Goal: Task Accomplishment & Management: Use online tool/utility

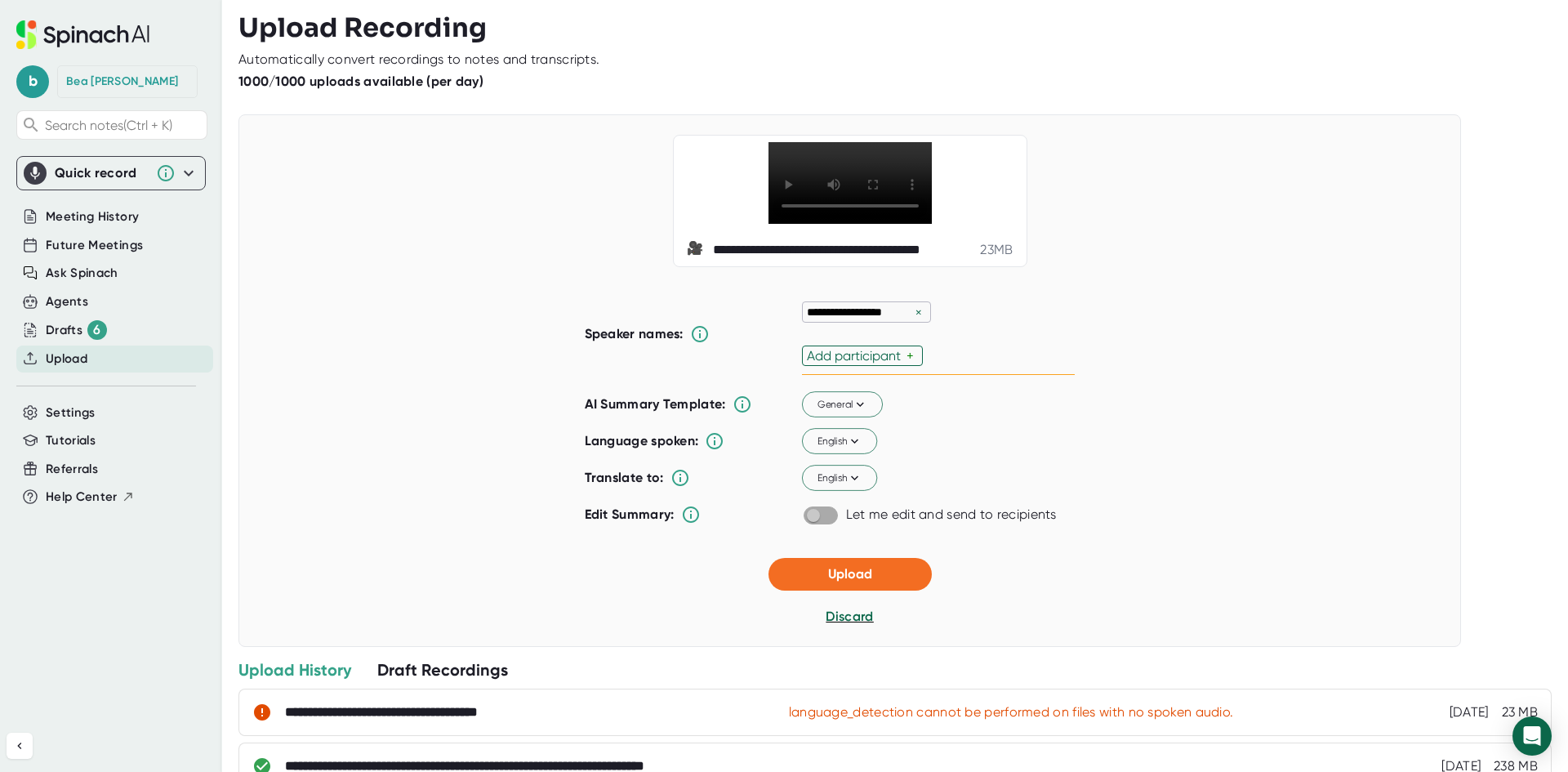
click at [820, 522] on input "checkbox" at bounding box center [813, 516] width 47 height 15
checkbox input "true"
click at [840, 581] on span "Upload" at bounding box center [849, 574] width 44 height 16
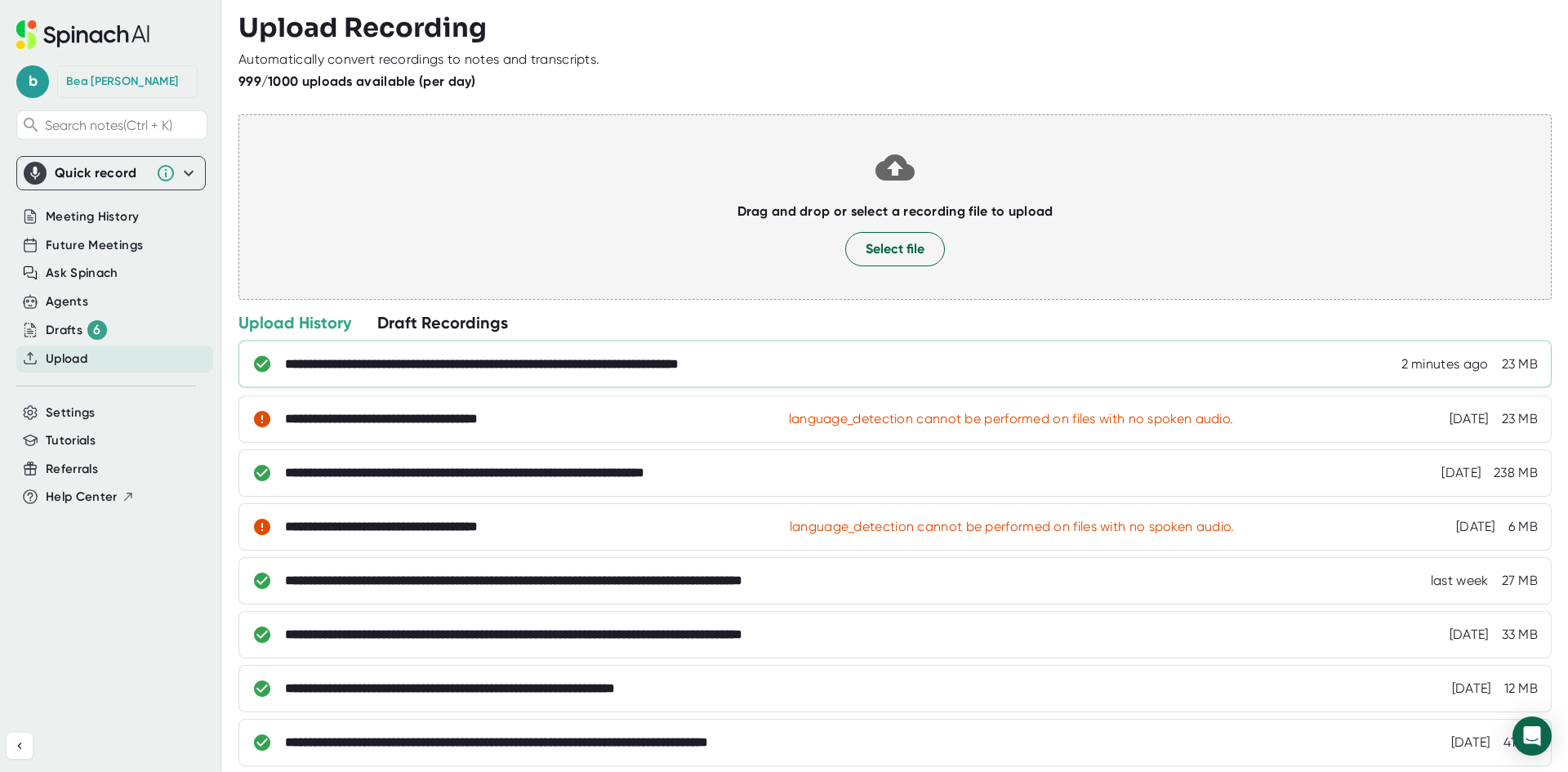
click at [626, 369] on div "**********" at bounding box center [558, 364] width 546 height 17
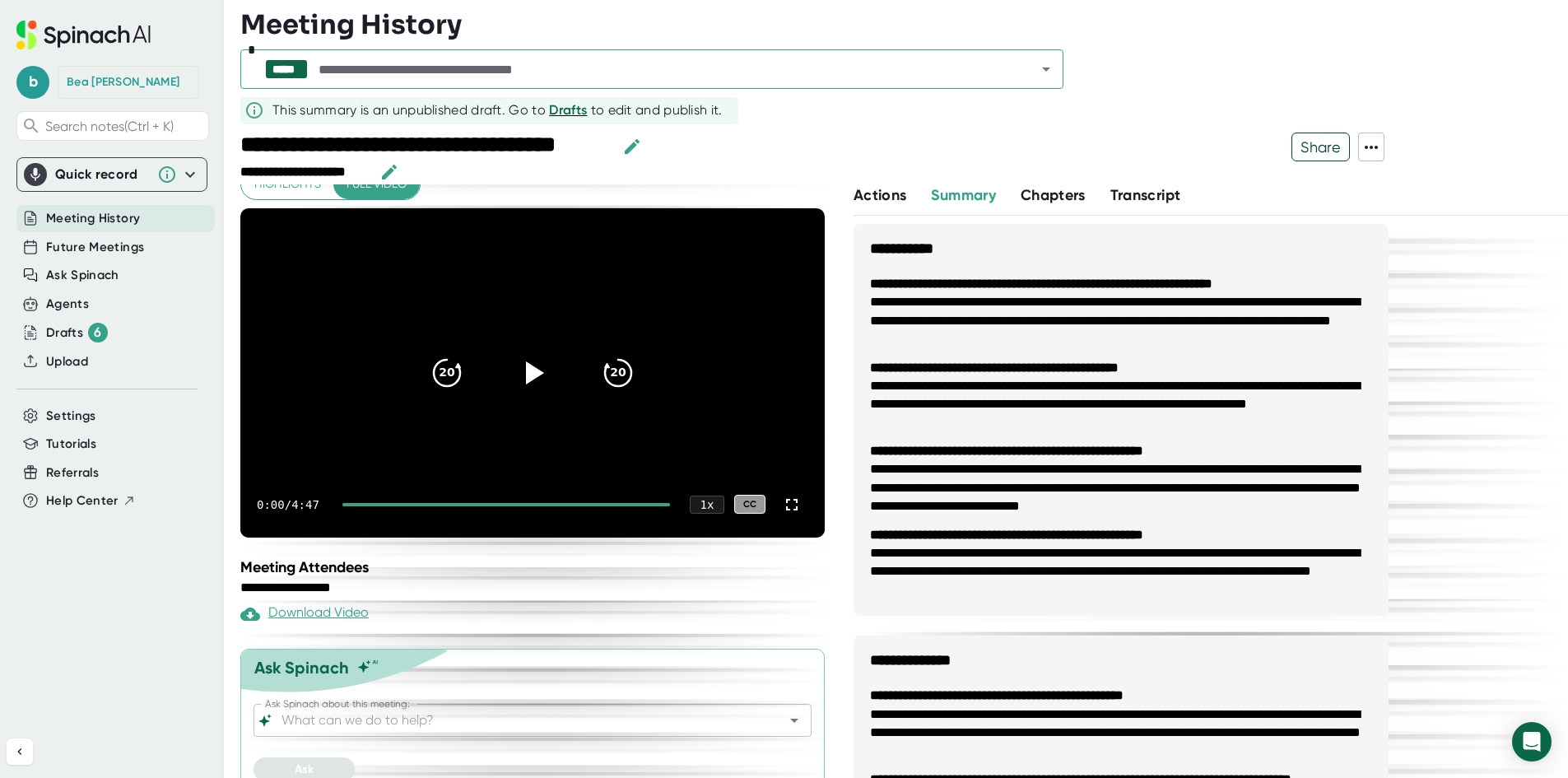
scroll to position [32, 0]
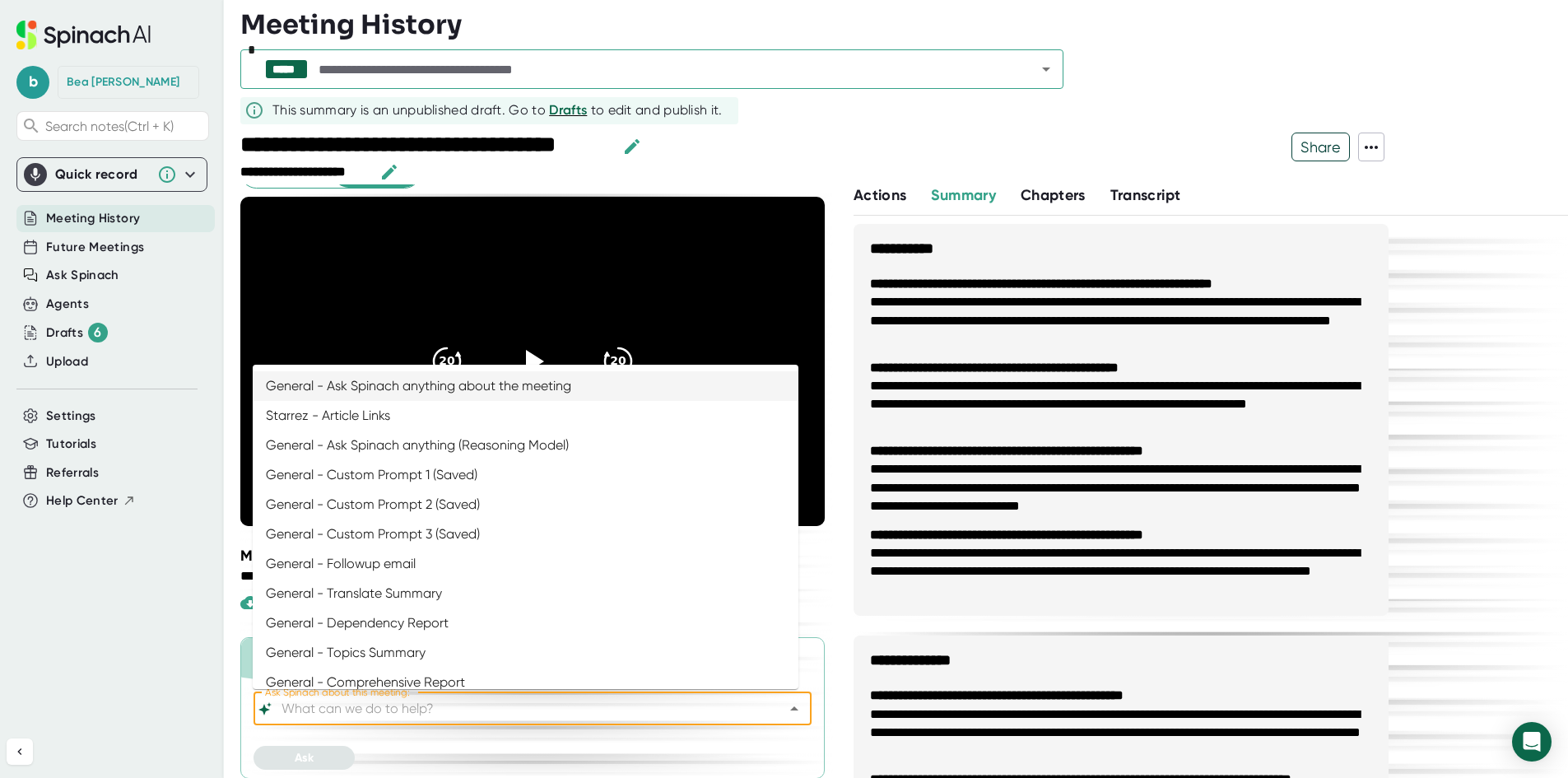
click at [480, 714] on input "Ask Spinach about this meeting:" at bounding box center [517, 709] width 480 height 23
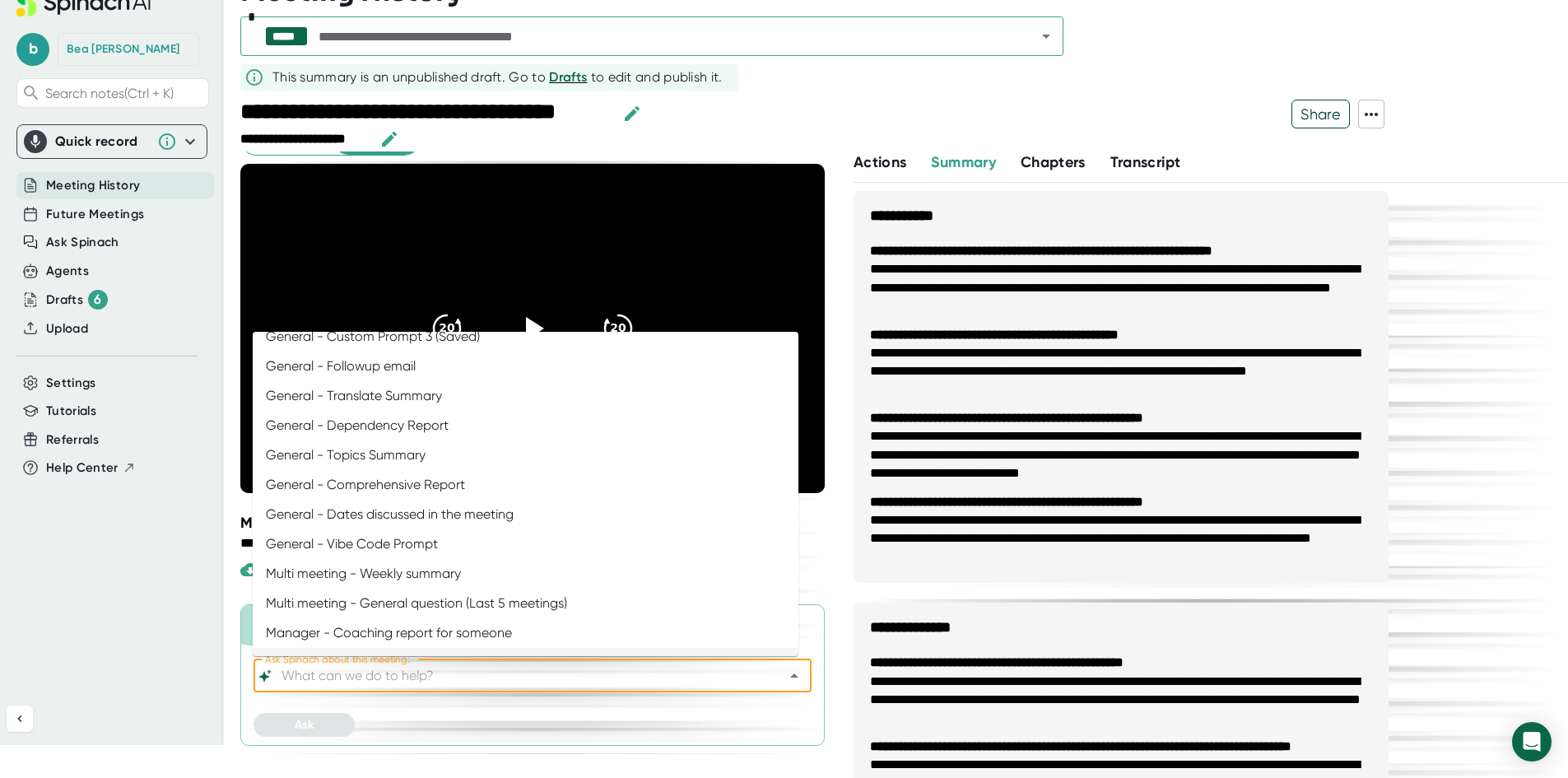
scroll to position [42, 0]
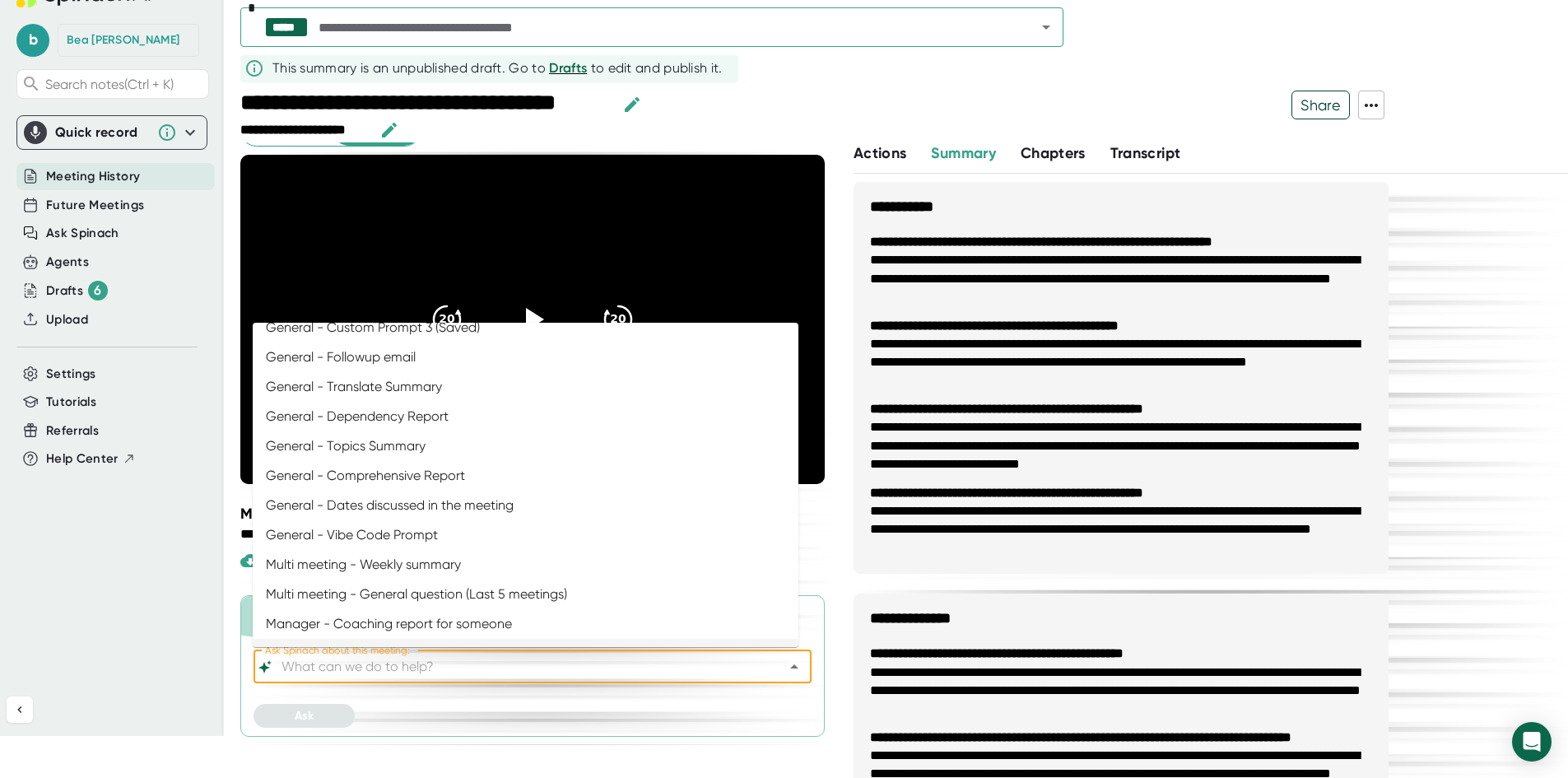
click at [523, 662] on input "Ask Spinach about this meeting:" at bounding box center [517, 666] width 480 height 23
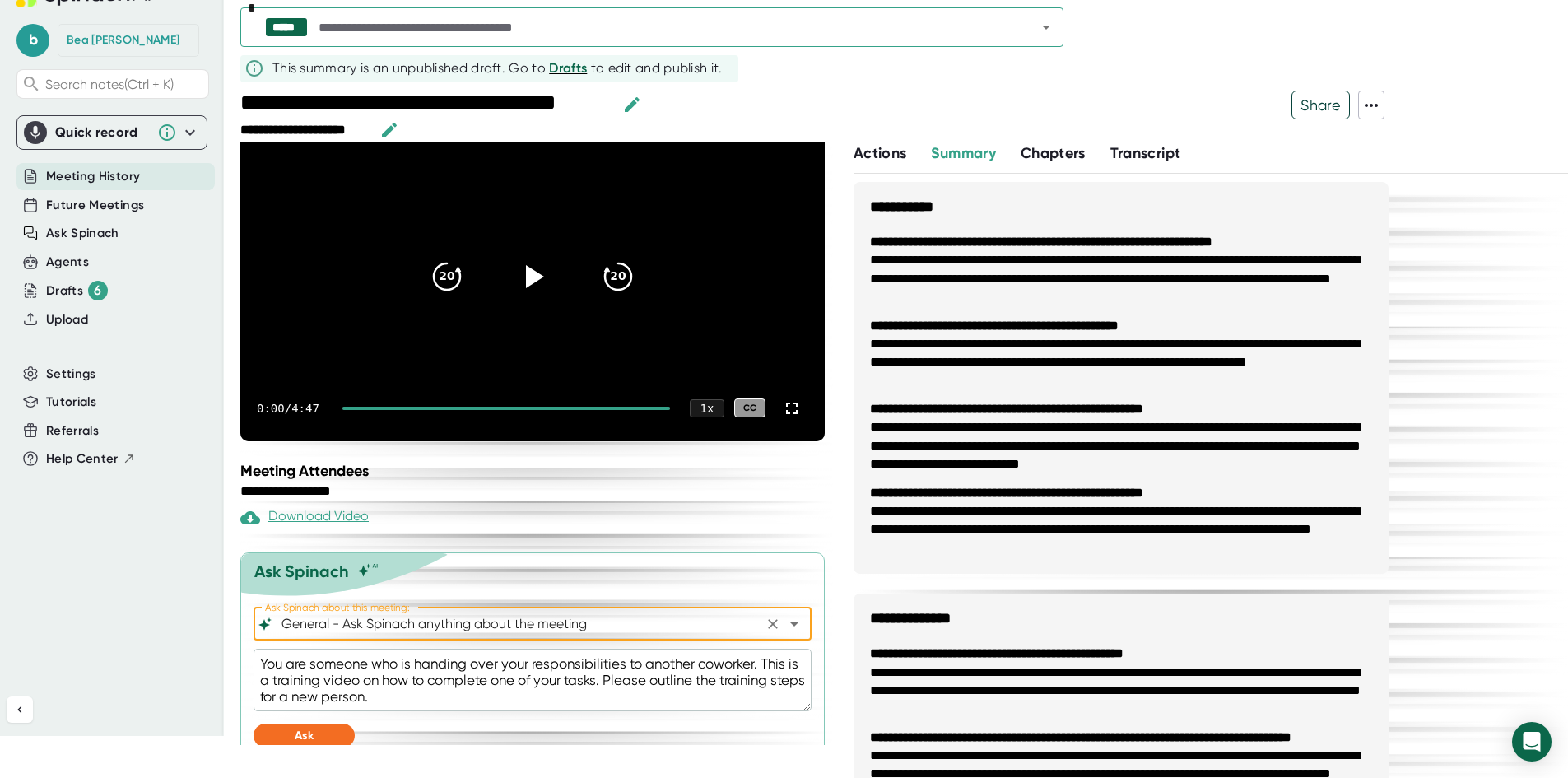
scroll to position [95, 0]
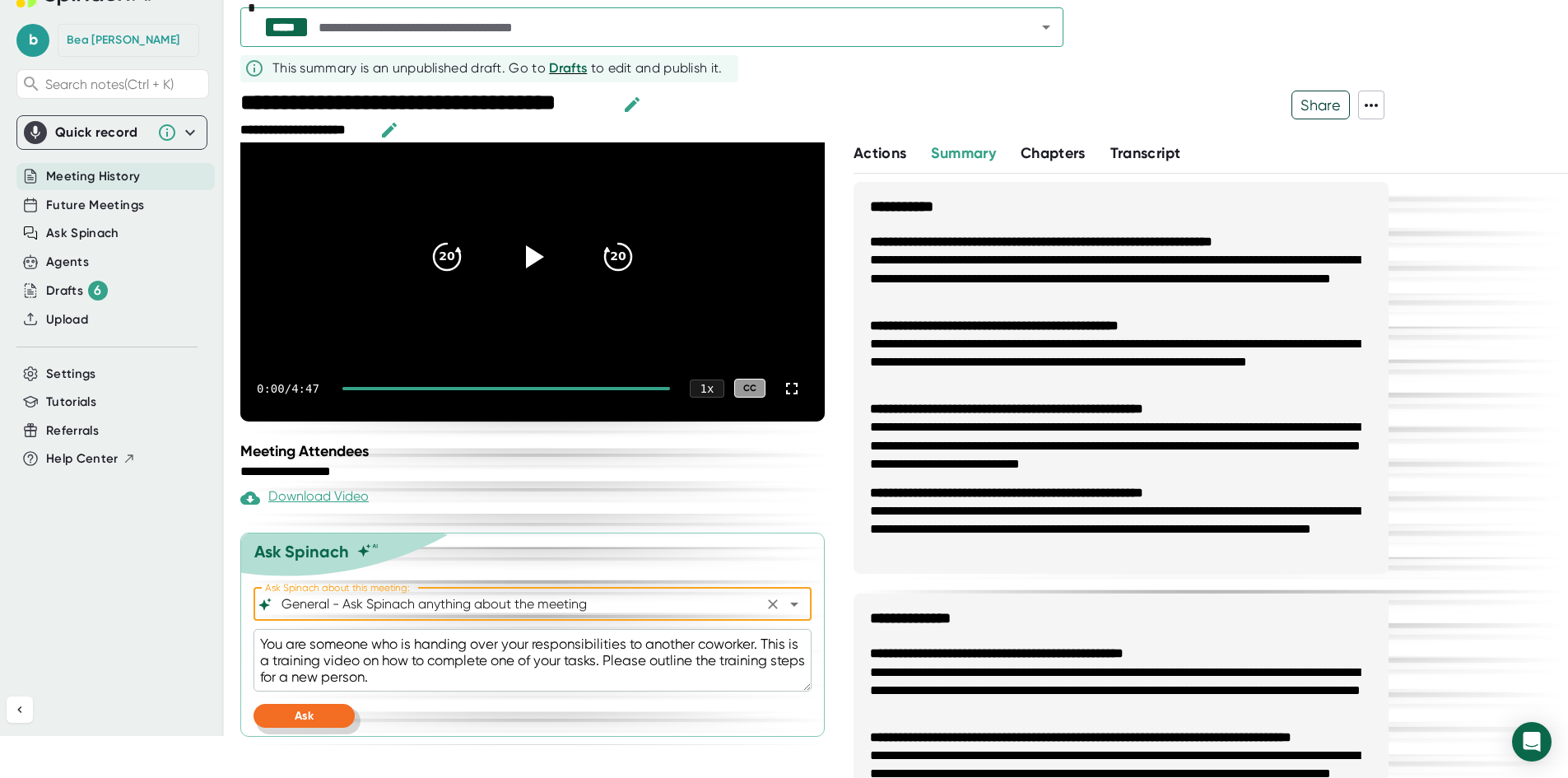
type input "General - Ask Spinach anything about the meeting"
click at [324, 707] on button "Ask" at bounding box center [304, 715] width 101 height 23
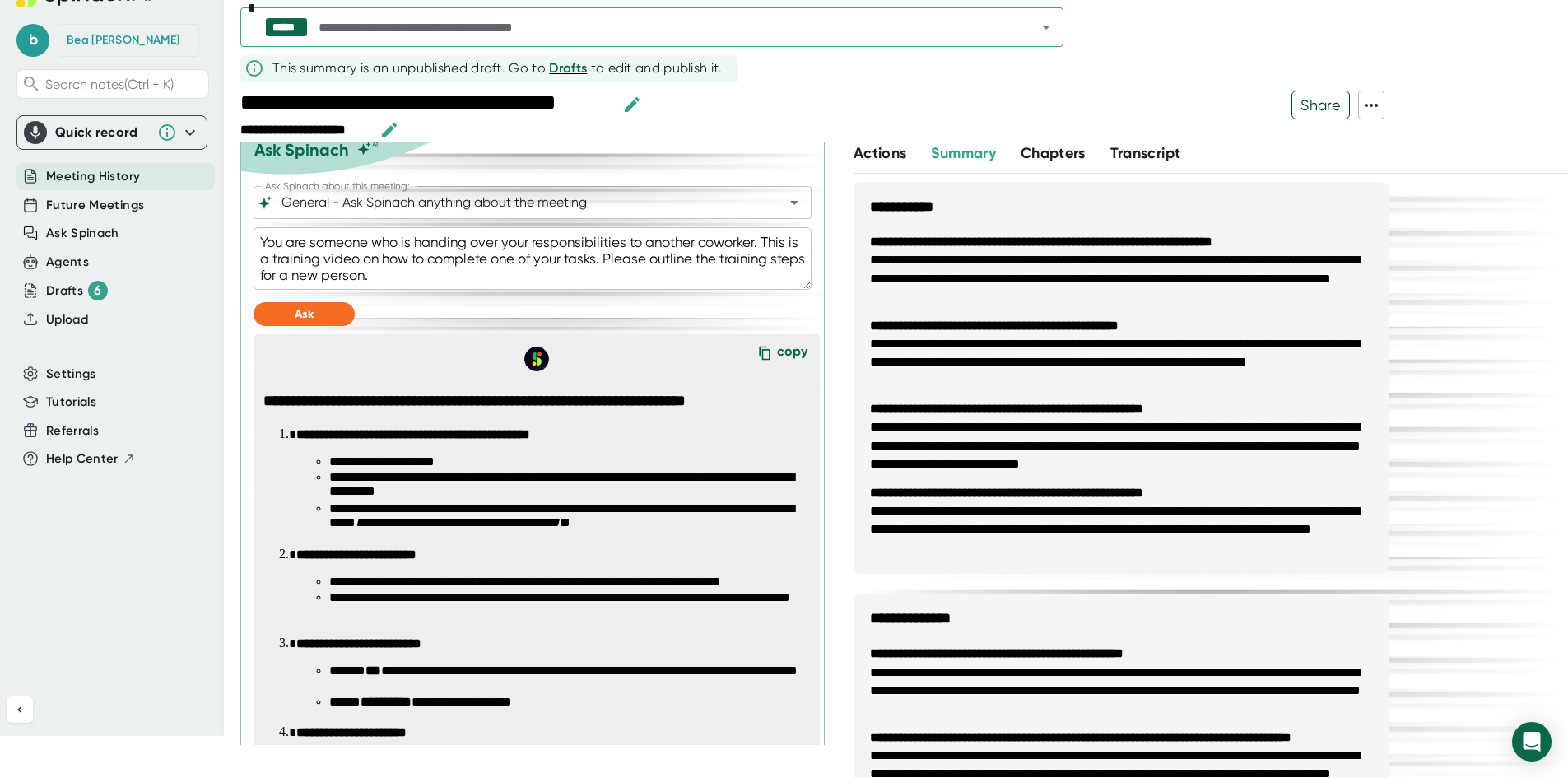
scroll to position [342, 0]
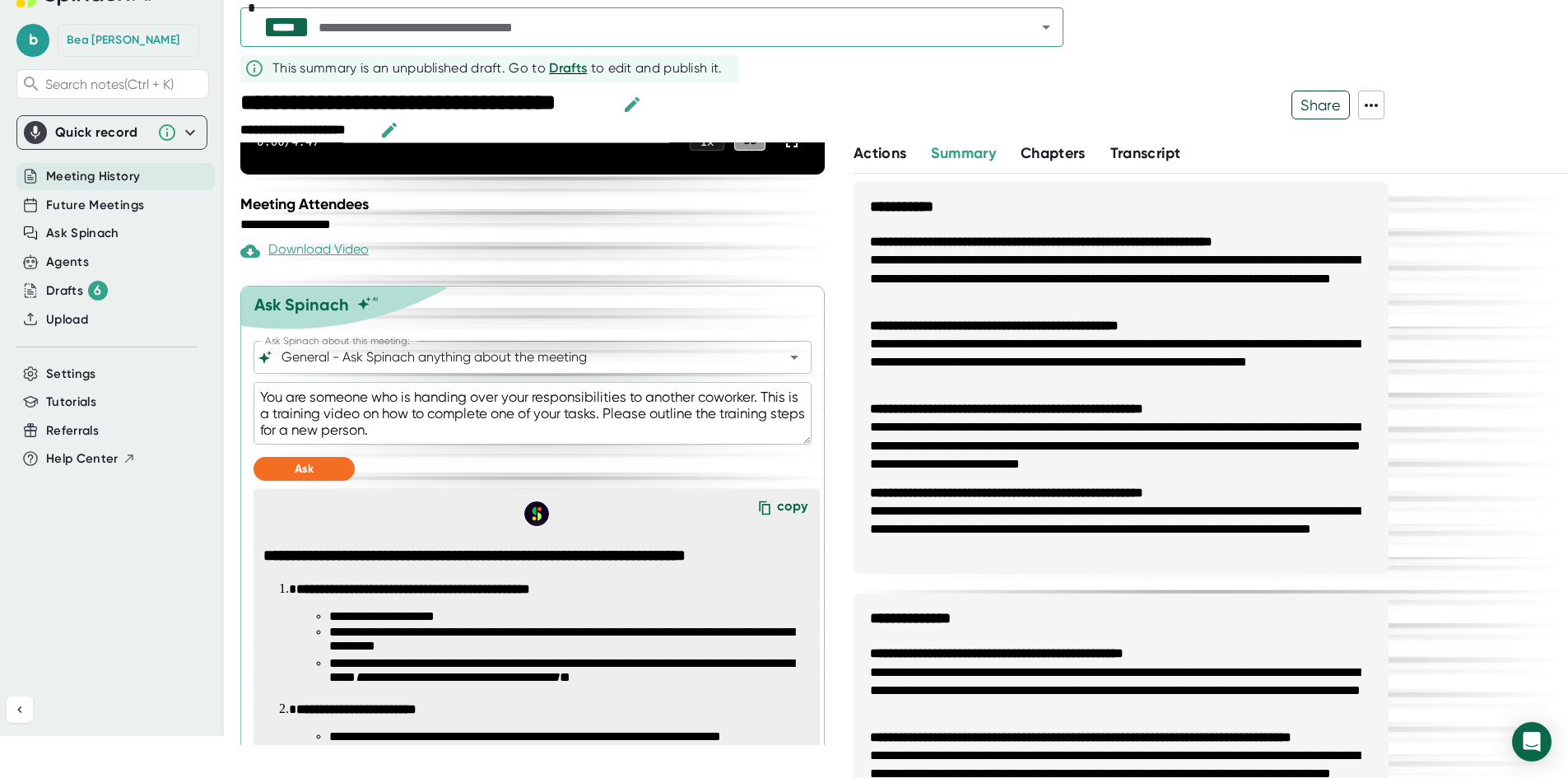
click at [777, 499] on div "copy" at bounding box center [792, 510] width 30 height 23
type textarea "x"
